Goal: Task Accomplishment & Management: Manage account settings

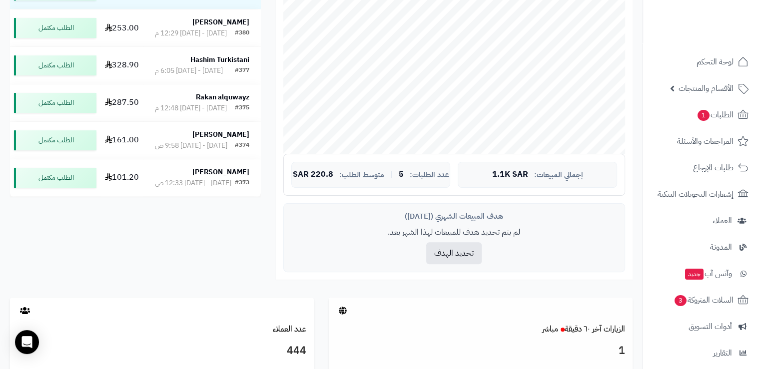
scroll to position [250, 0]
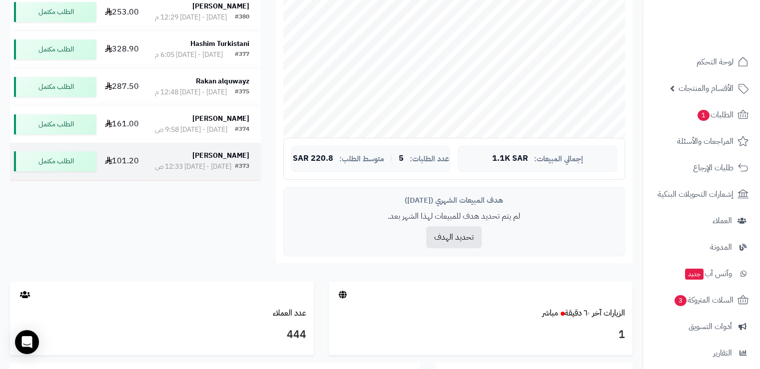
click at [229, 161] on strong "[PERSON_NAME]" at bounding box center [220, 155] width 57 height 10
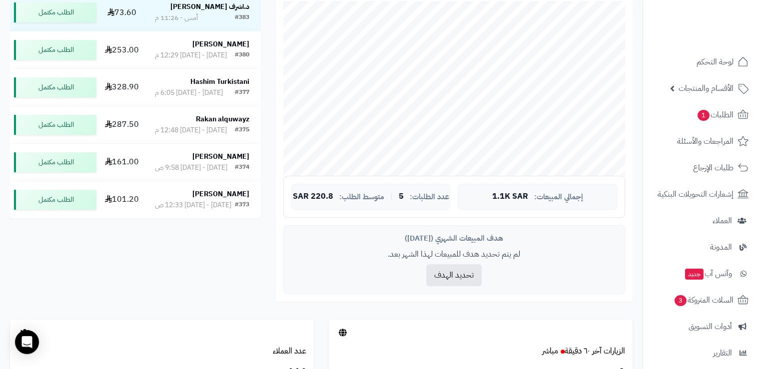
scroll to position [250, 0]
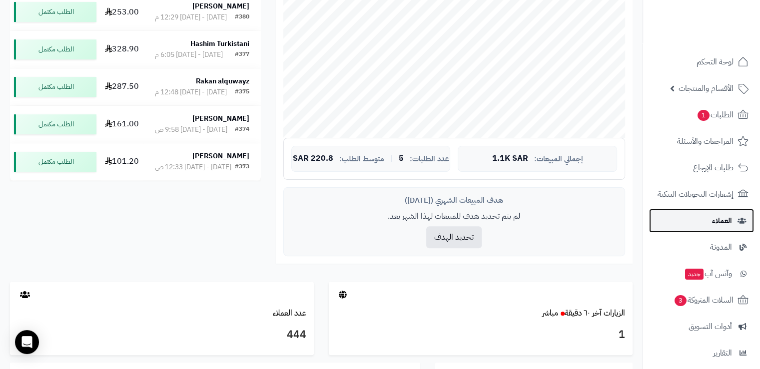
click at [709, 220] on link "العملاء" at bounding box center [701, 221] width 105 height 24
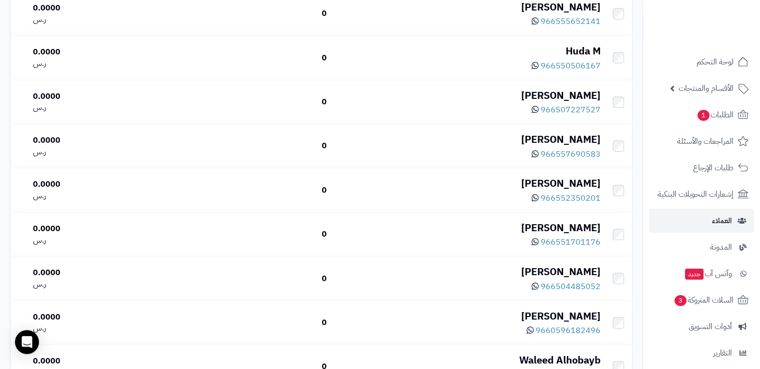
scroll to position [500, 0]
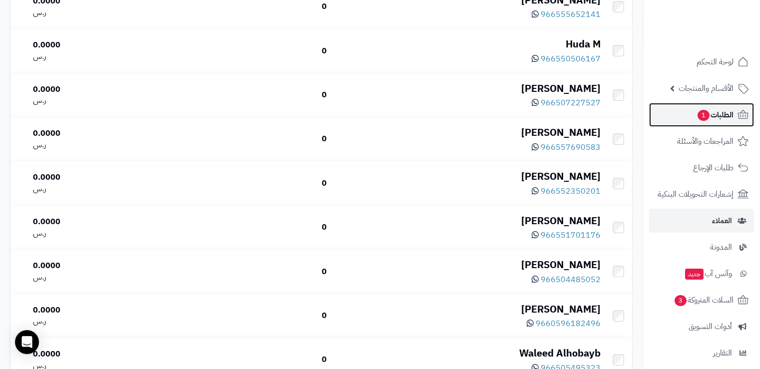
click at [731, 111] on span "الطلبات 1" at bounding box center [714, 115] width 37 height 14
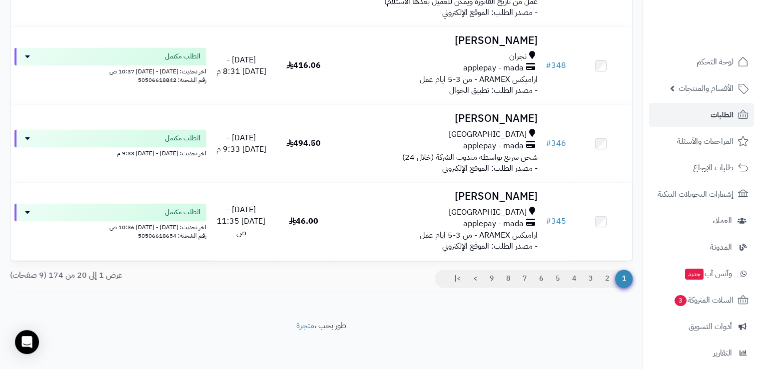
scroll to position [1605, 0]
click at [604, 277] on link "2" at bounding box center [607, 278] width 17 height 18
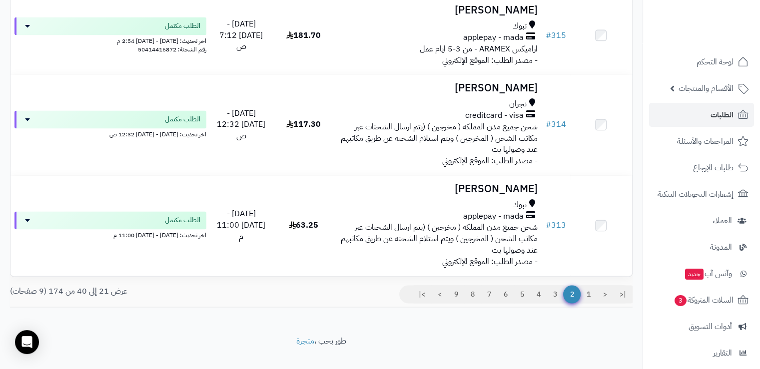
scroll to position [1639, 0]
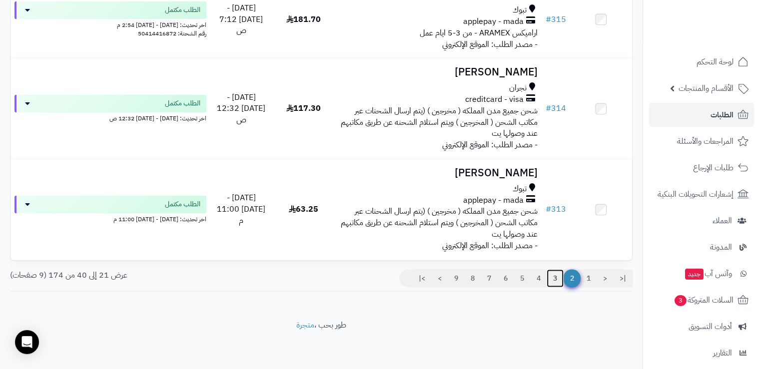
click at [553, 277] on link "3" at bounding box center [555, 278] width 17 height 18
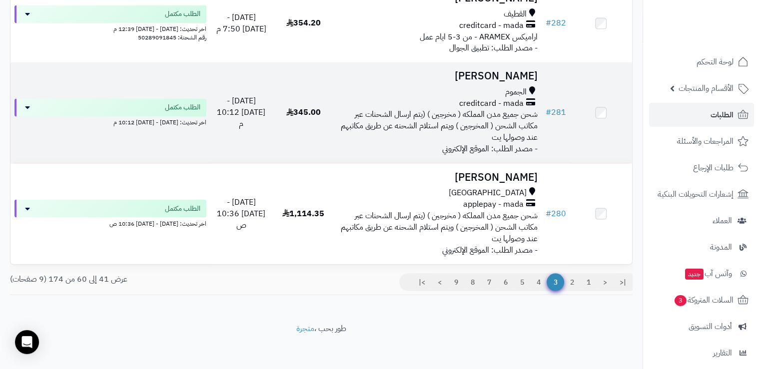
scroll to position [1731, 0]
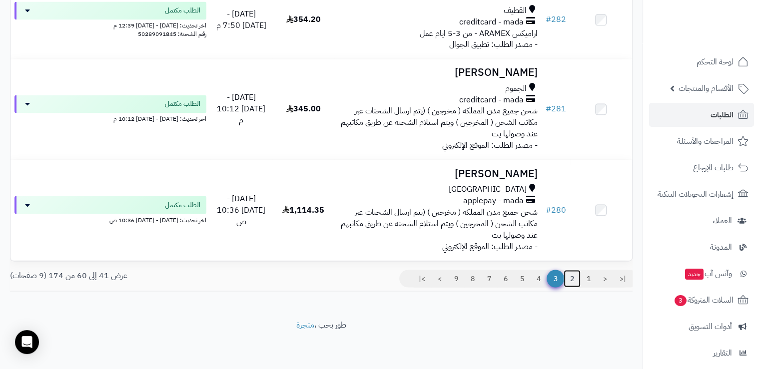
click at [571, 277] on link "2" at bounding box center [572, 279] width 17 height 18
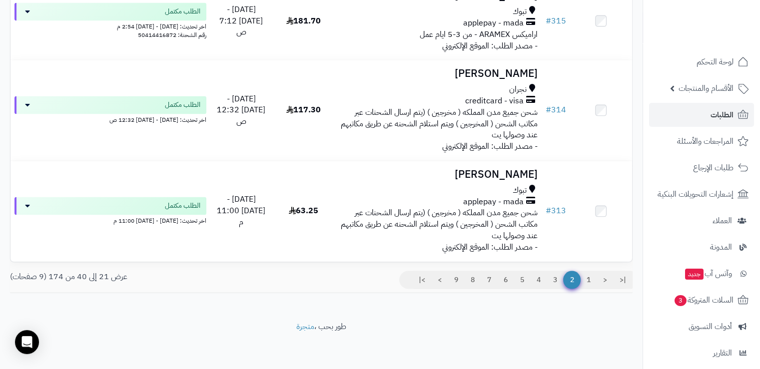
scroll to position [1639, 0]
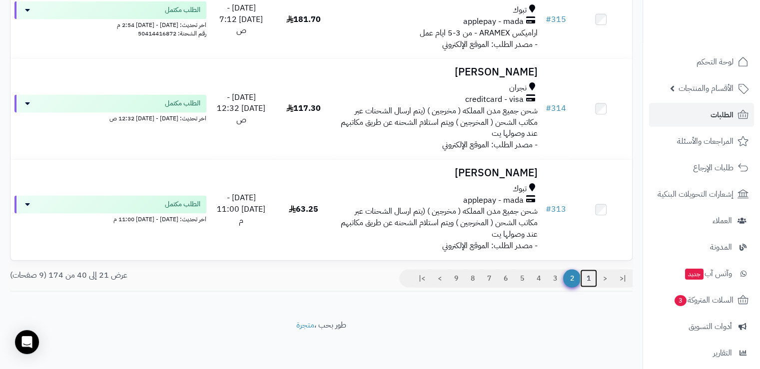
click at [586, 276] on link "1" at bounding box center [588, 278] width 17 height 18
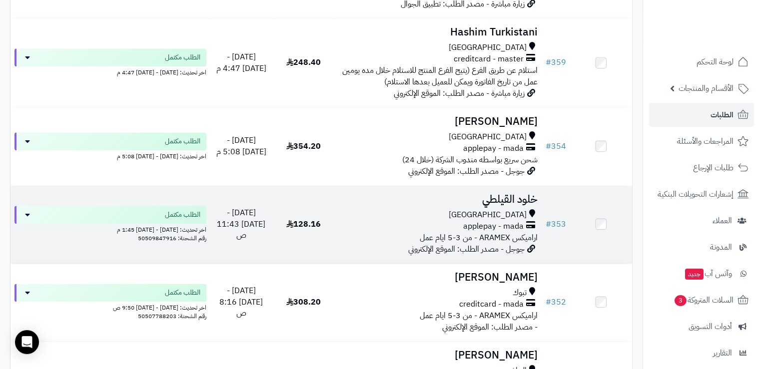
scroll to position [1199, 0]
